Goal: Information Seeking & Learning: Learn about a topic

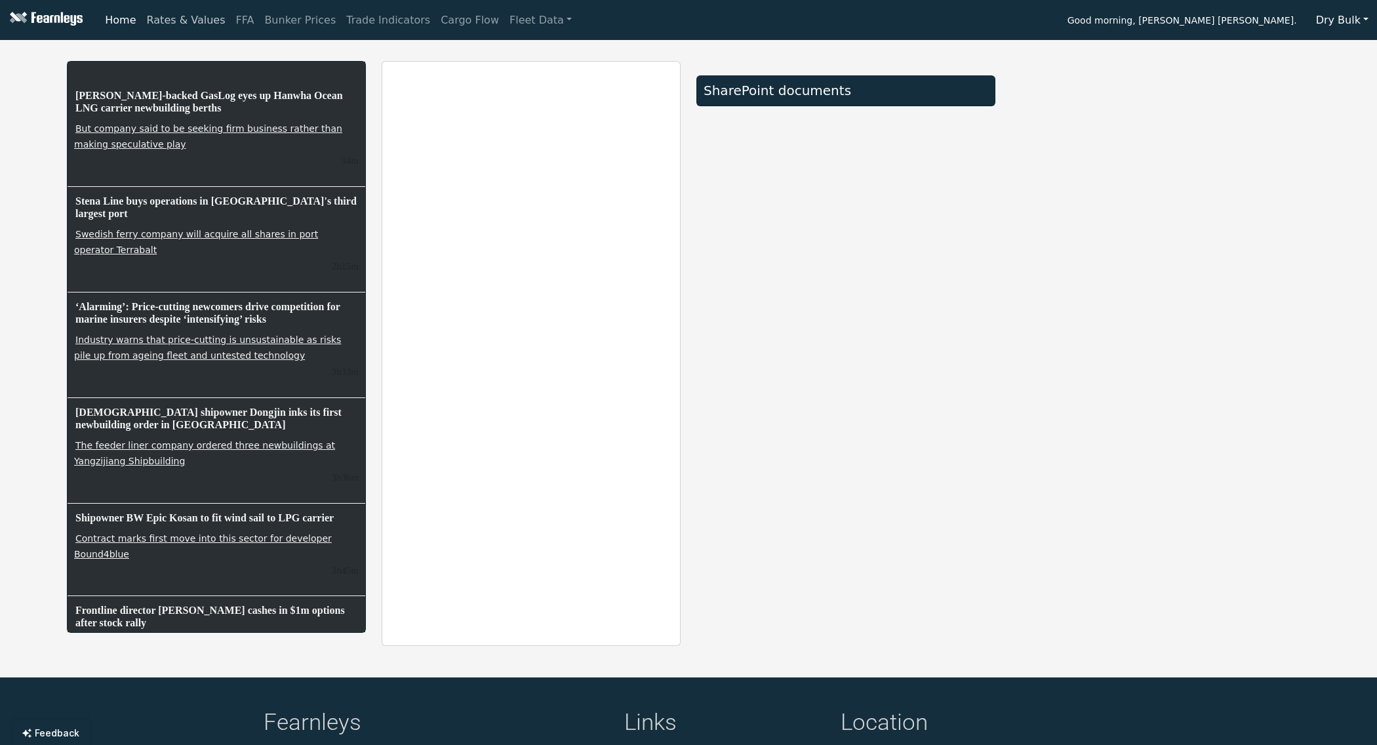
click at [176, 26] on link "Rates & Values" at bounding box center [186, 20] width 89 height 26
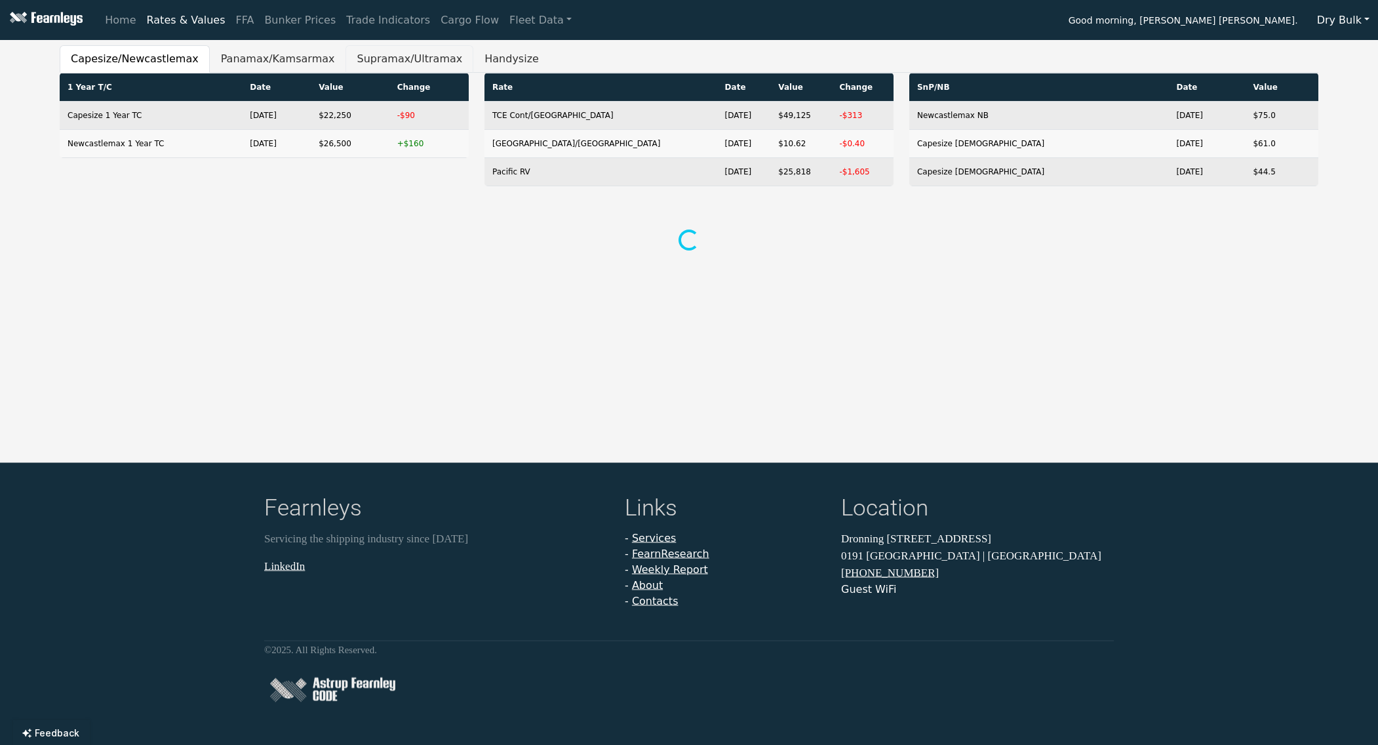
click at [399, 59] on button "Supramax/Ultramax" at bounding box center [410, 59] width 128 height 28
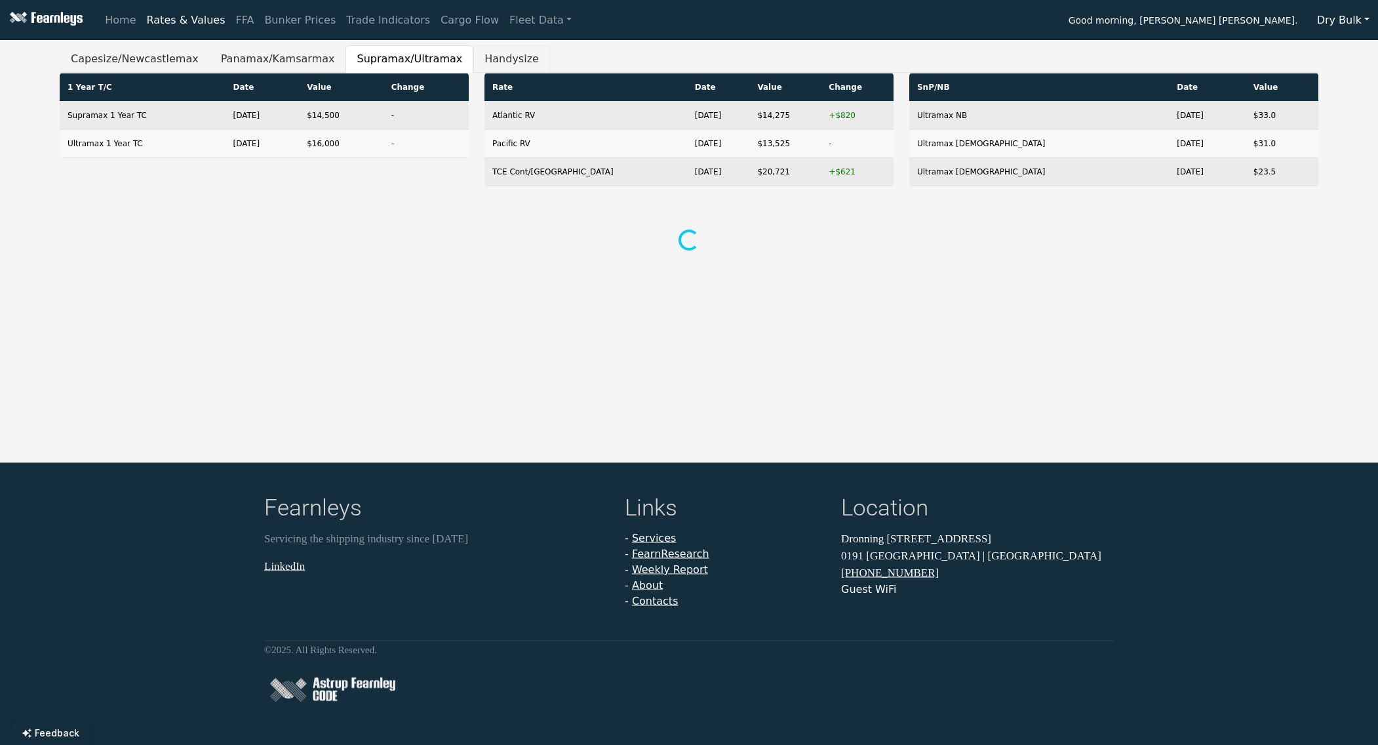
click at [473, 56] on button "Handysize" at bounding box center [511, 59] width 77 height 28
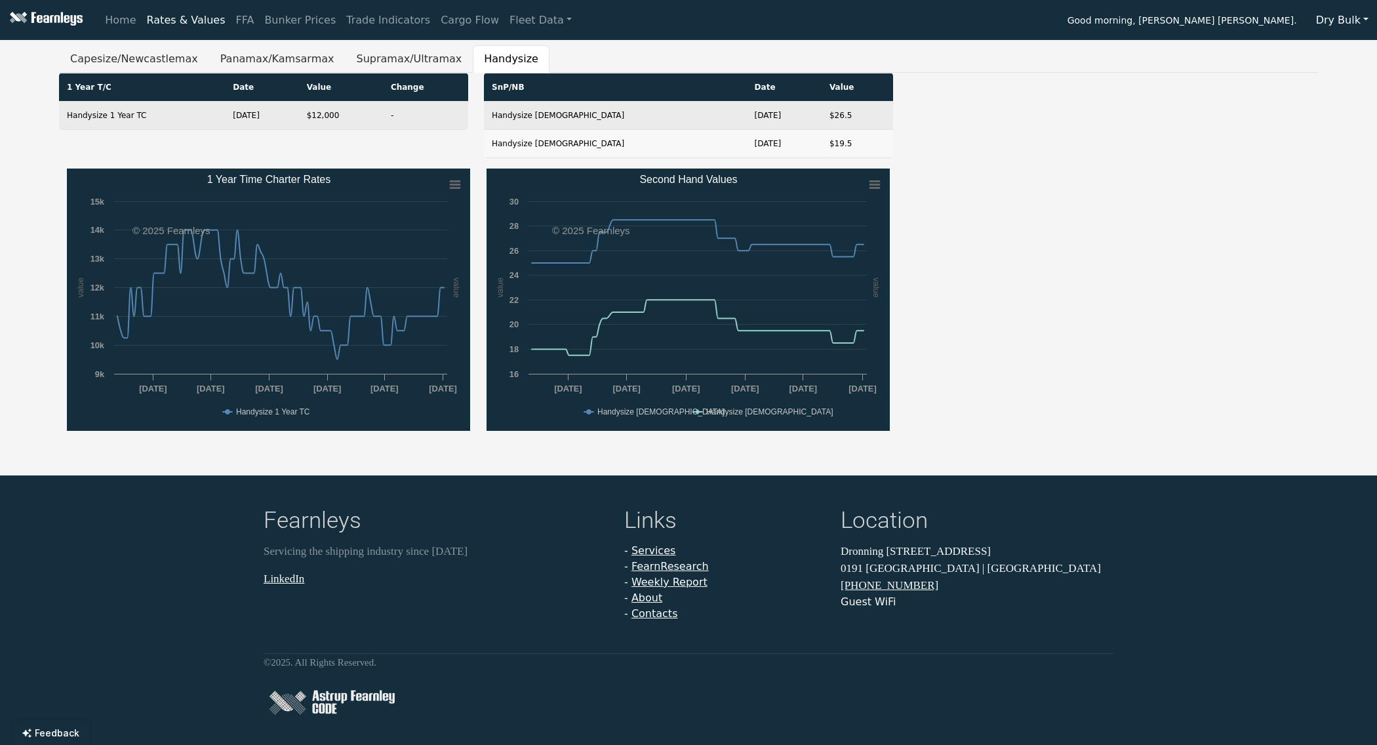
click at [1153, 277] on div "Created with Highcharts 11.4.8 value value Chart context menu 1 Year Time Chart…" at bounding box center [688, 306] width 1259 height 275
